Goal: Transaction & Acquisition: Purchase product/service

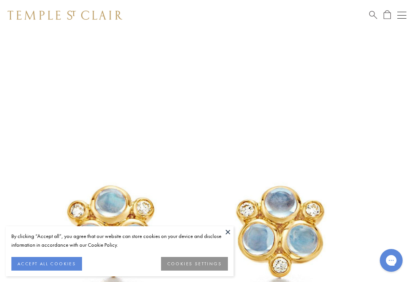
click at [207, 91] on img at bounding box center [195, 225] width 391 height 391
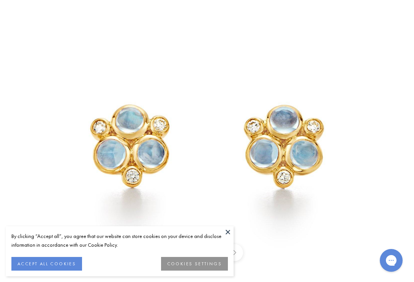
scroll to position [40, 0]
click at [228, 234] on button at bounding box center [227, 231] width 11 height 11
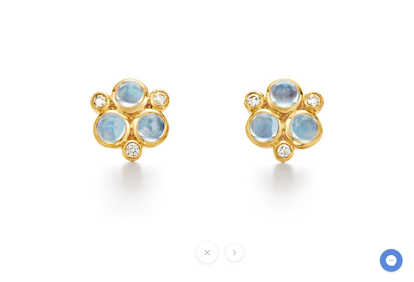
click at [347, 63] on img at bounding box center [207, 115] width 356 height 356
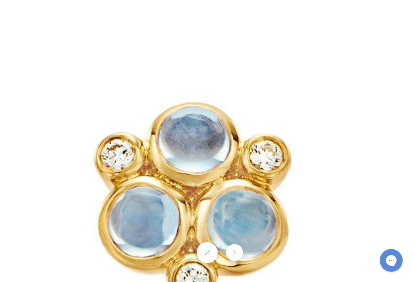
click at [347, 63] on img at bounding box center [4, 192] width 876 height 876
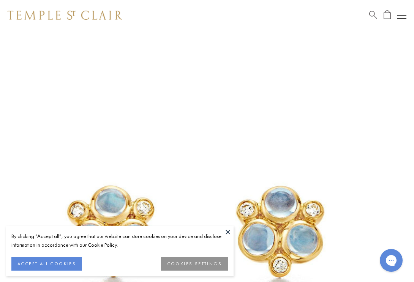
click at [70, 263] on button "ACCEPT ALL COOKIES" at bounding box center [46, 264] width 71 height 14
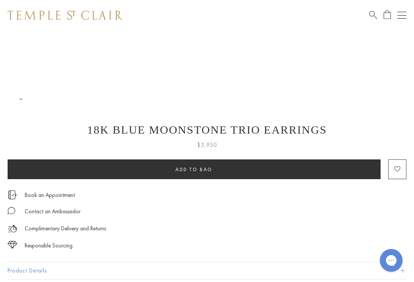
scroll to position [373, 0]
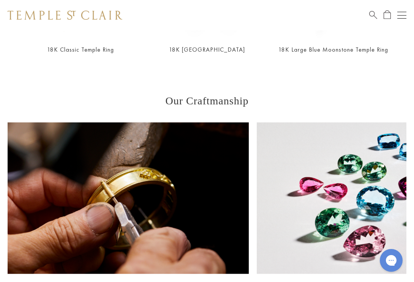
scroll to position [631, 0]
